Goal: Information Seeking & Learning: Learn about a topic

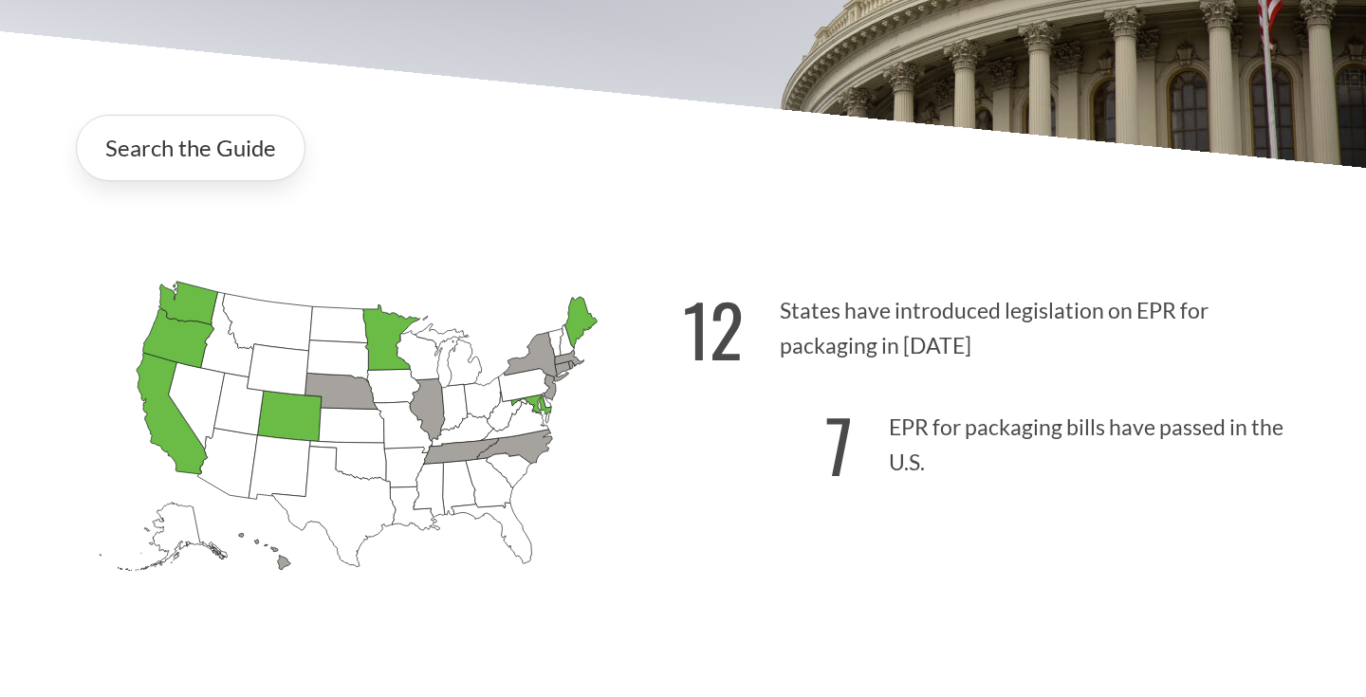
scroll to position [354, 0]
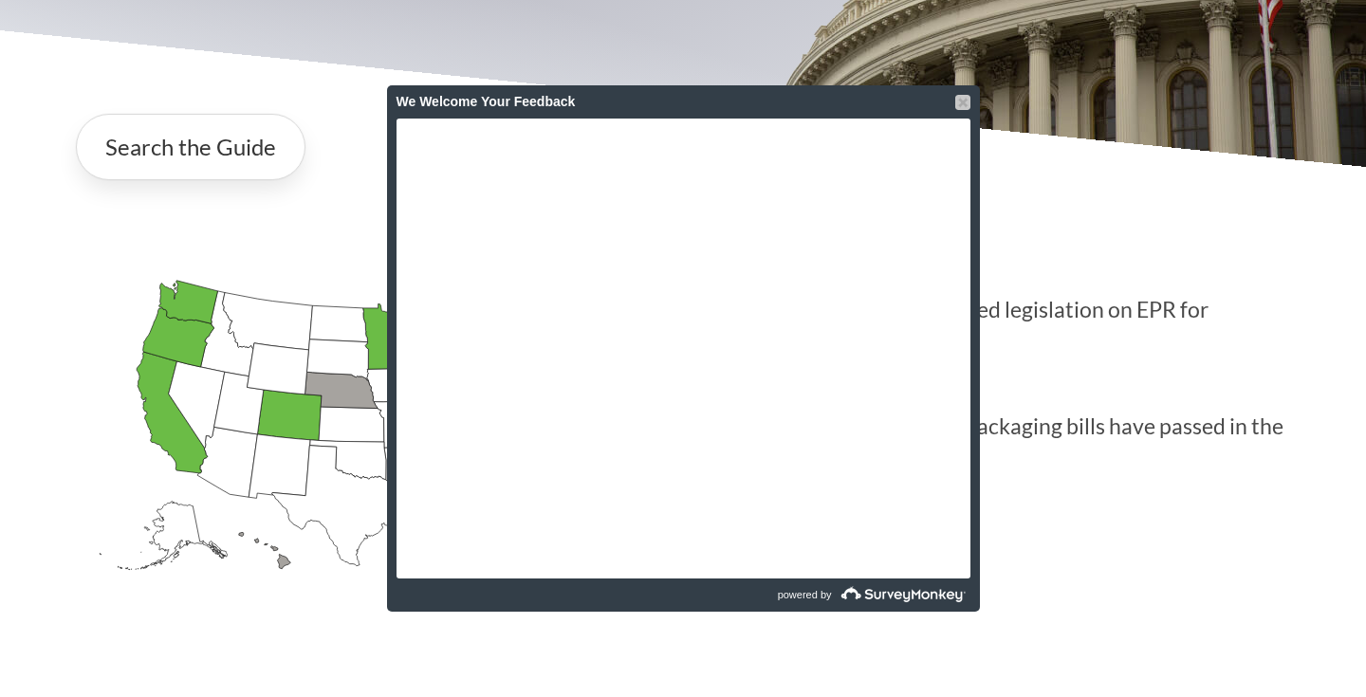
click at [961, 105] on div at bounding box center [963, 102] width 15 height 15
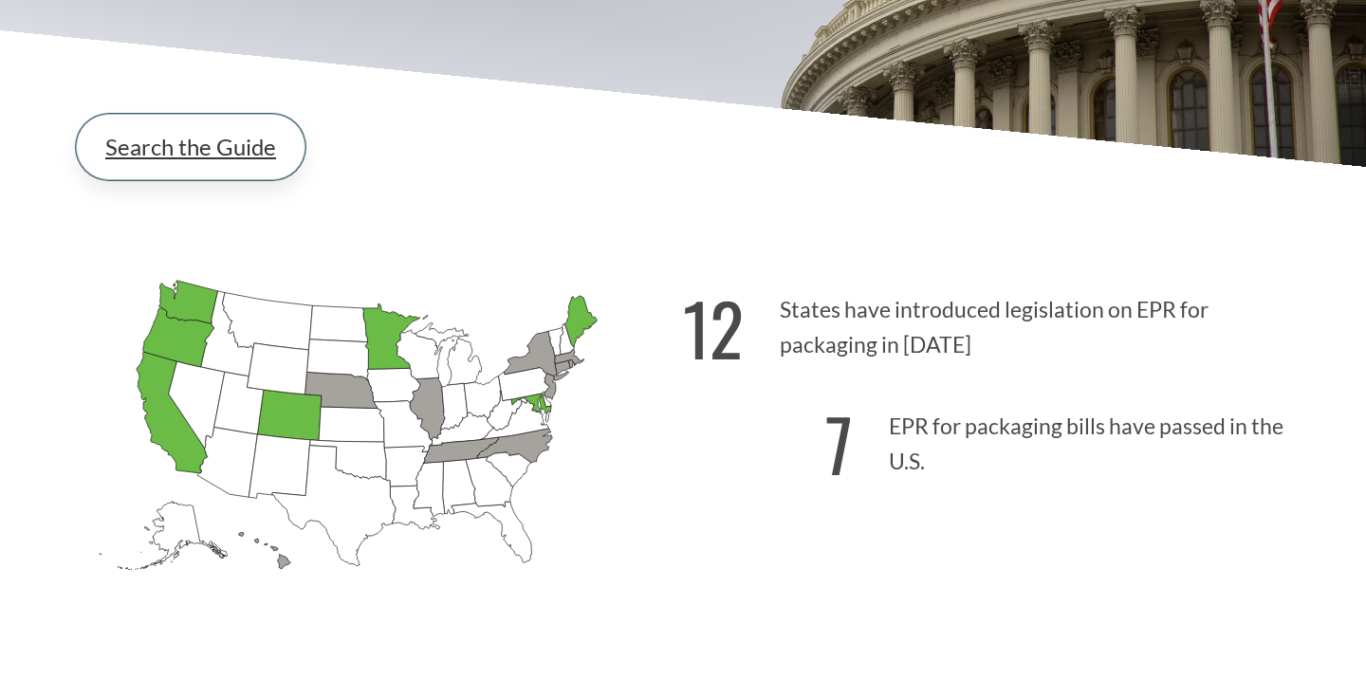
click at [224, 116] on link "Search the Guide" at bounding box center [191, 147] width 230 height 66
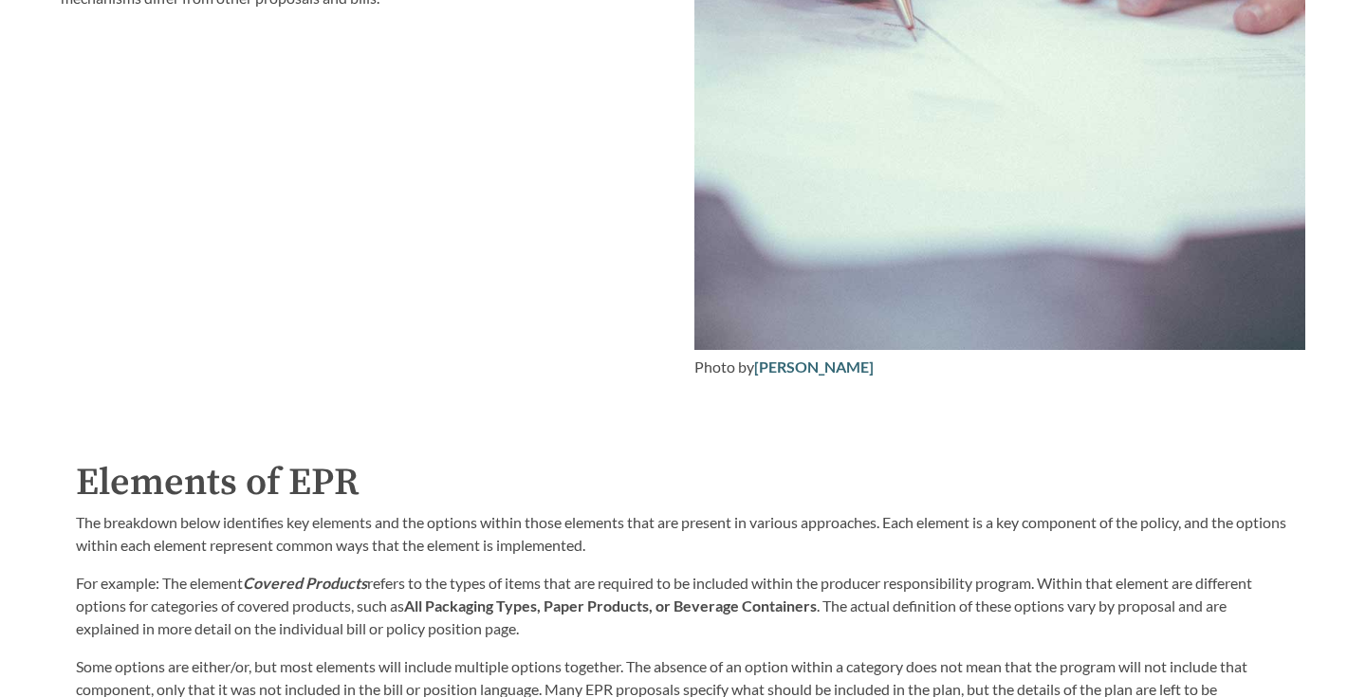
scroll to position [2549, 0]
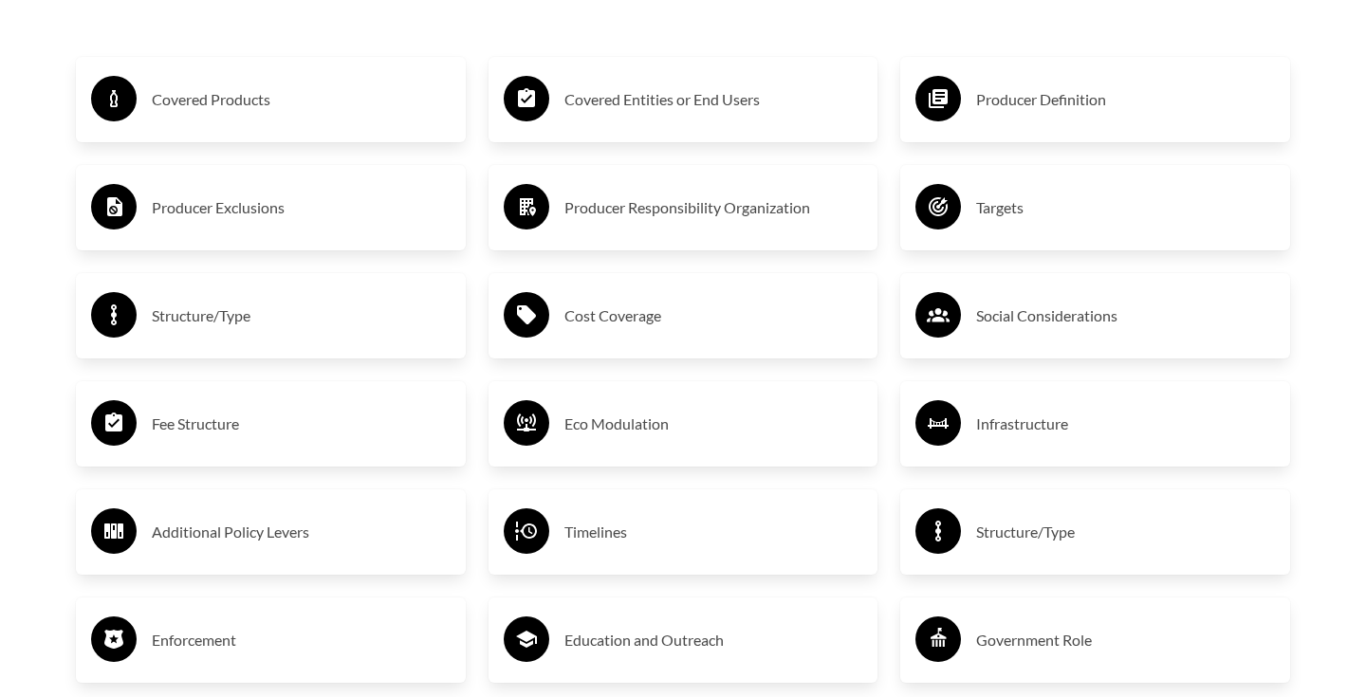
scroll to position [3383, 0]
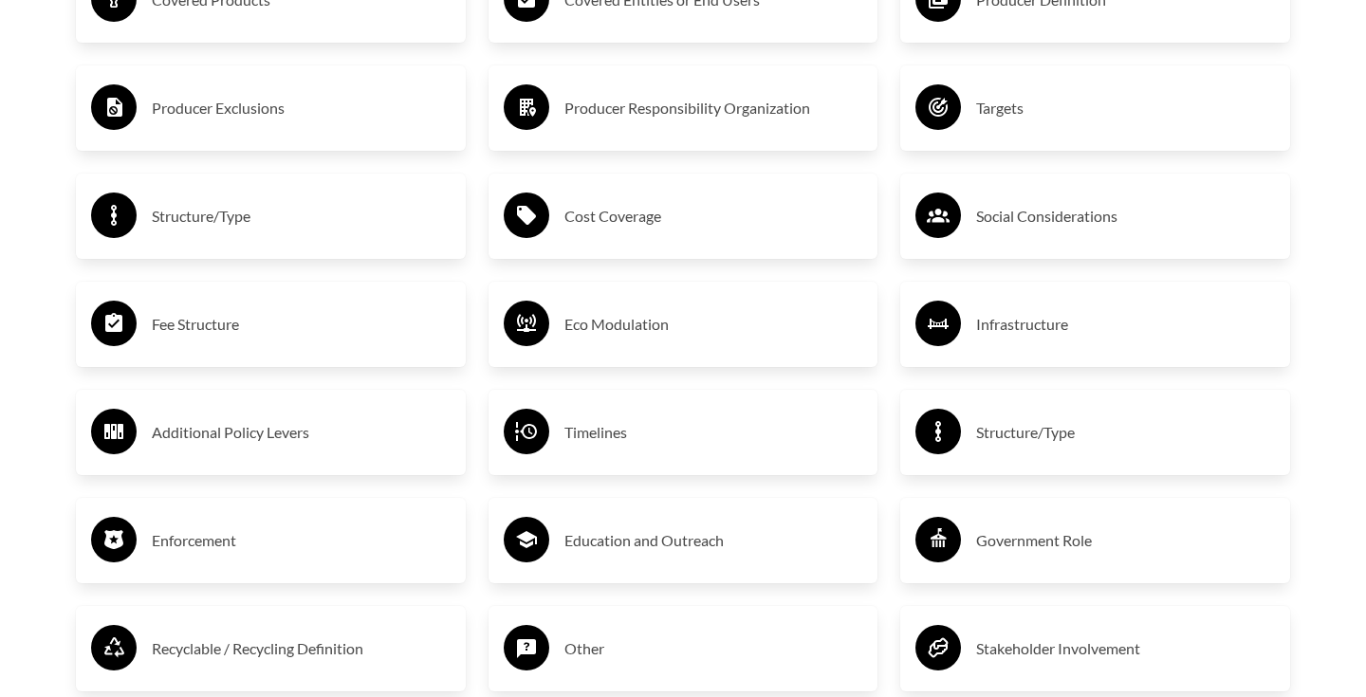
click at [635, 108] on h3 "Producer Responsibility Organization" at bounding box center [714, 108] width 299 height 30
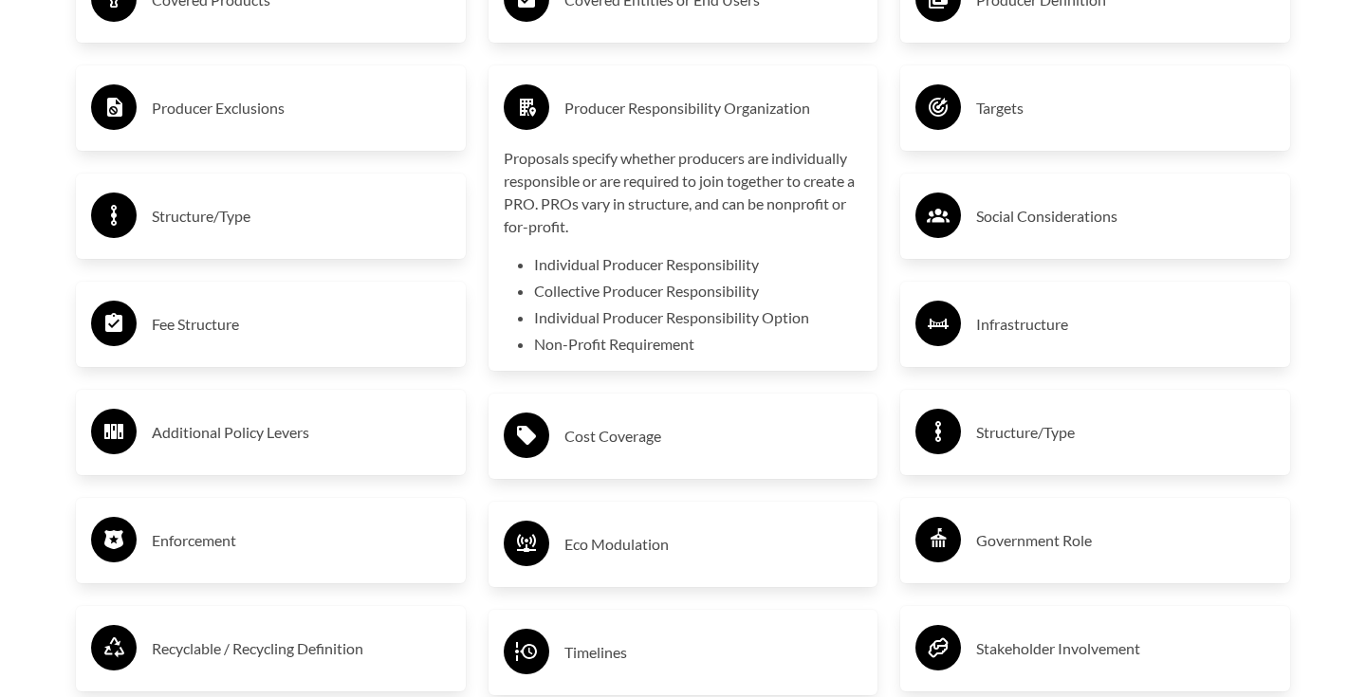
click at [511, 105] on circle at bounding box center [527, 107] width 46 height 46
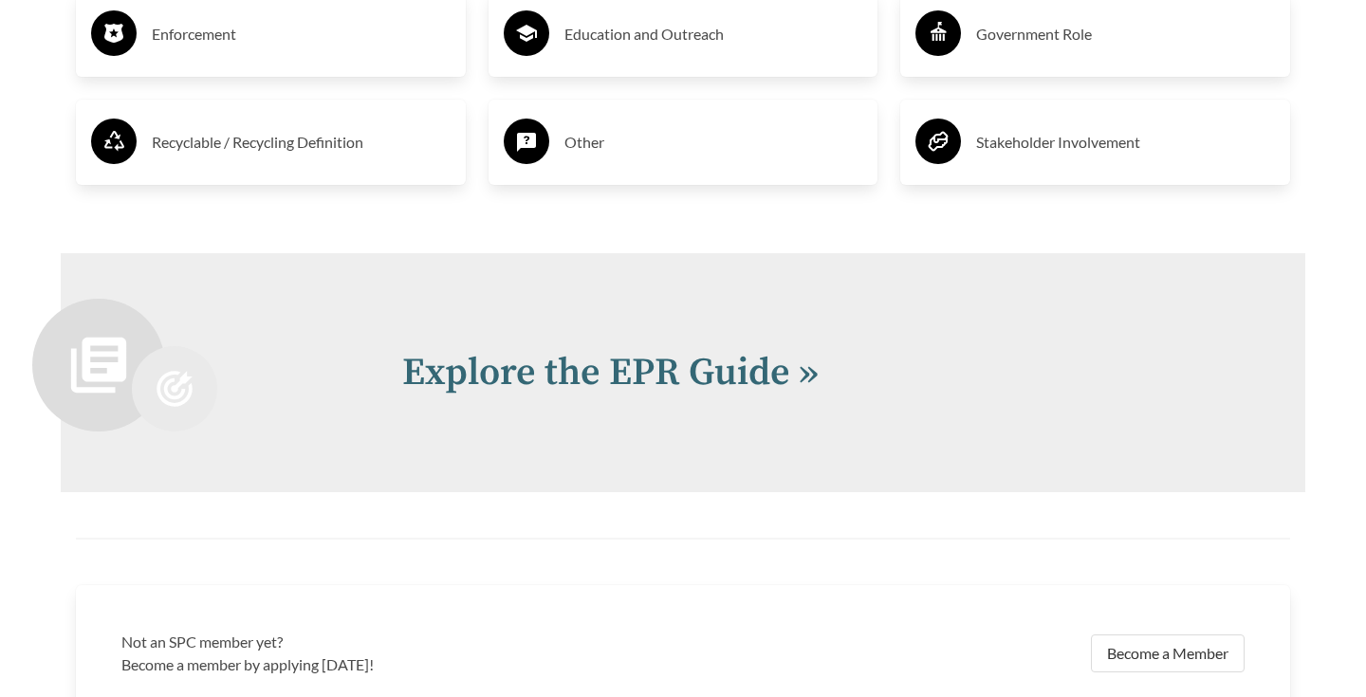
scroll to position [3903, 0]
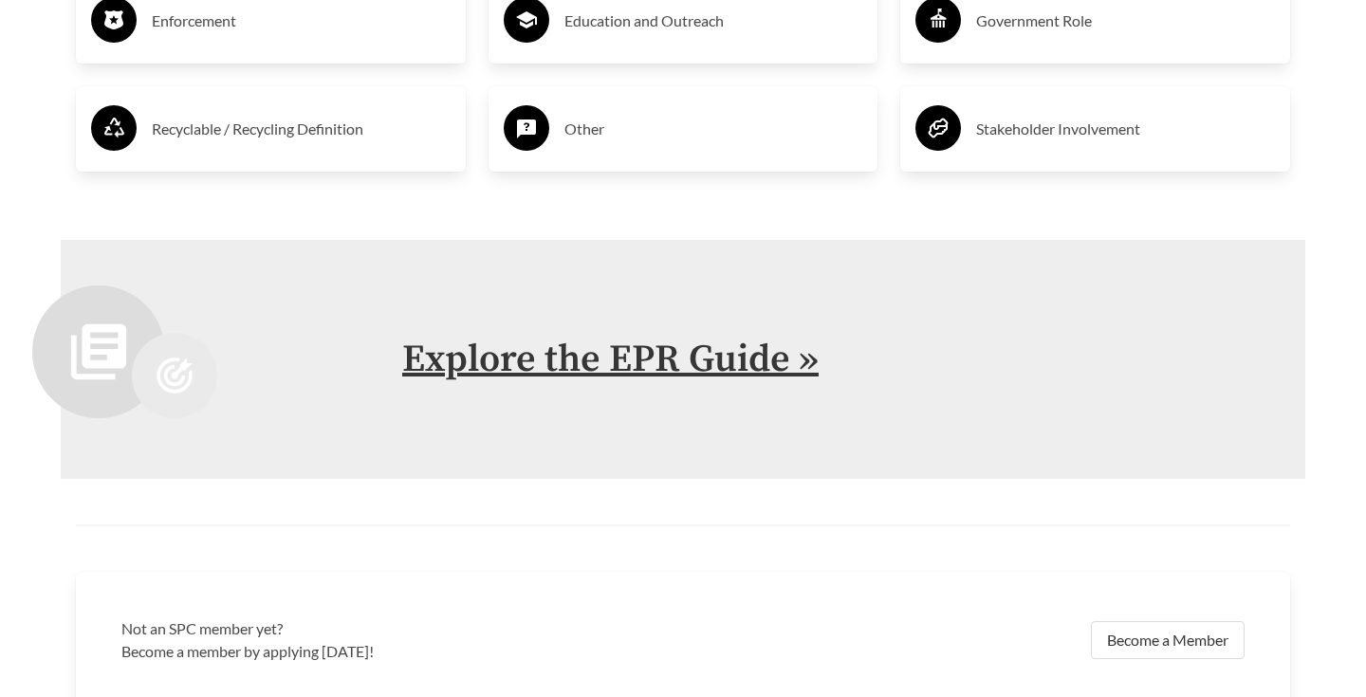
click at [525, 360] on link "Explore the EPR Guide »" at bounding box center [610, 359] width 417 height 47
